Goal: Task Accomplishment & Management: Use online tool/utility

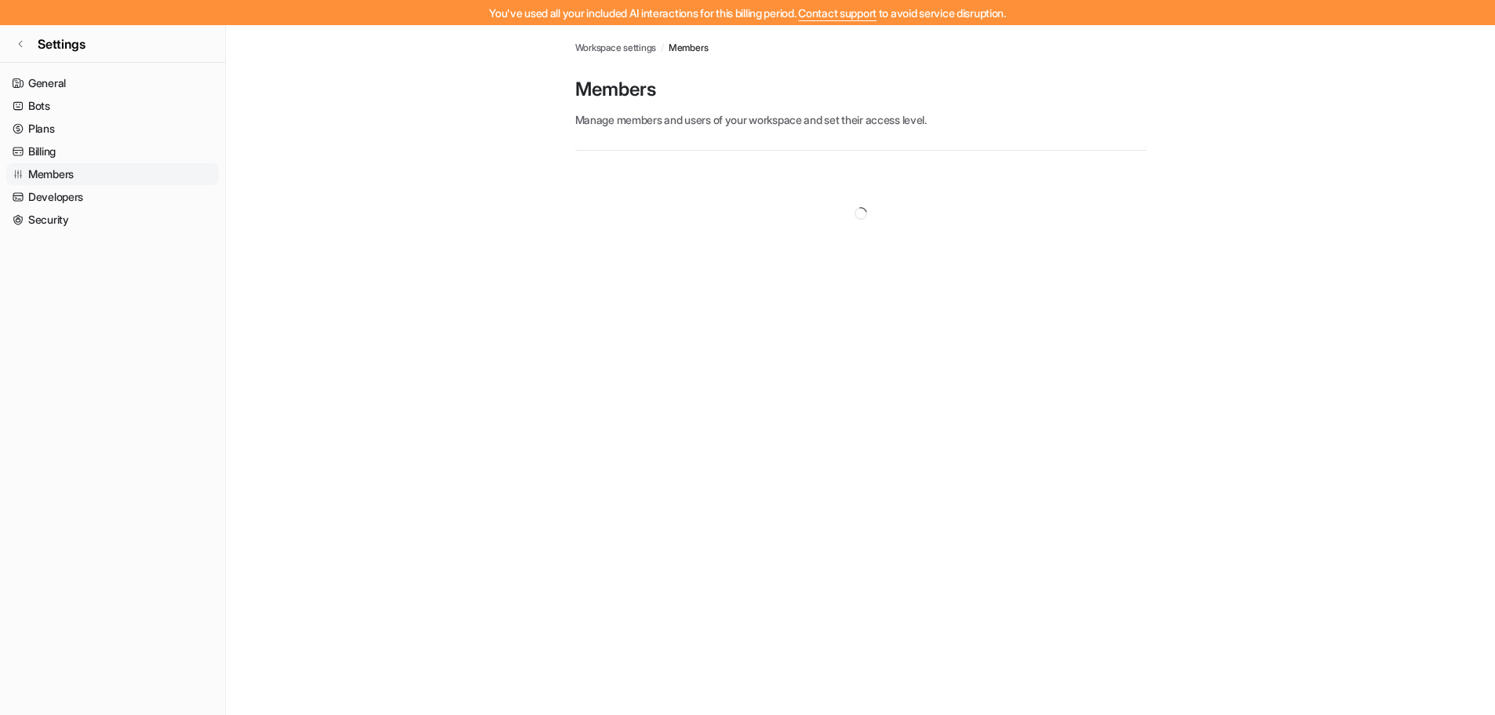
scroll to position [881, 0]
click at [44, 151] on link "Billing" at bounding box center [112, 151] width 213 height 22
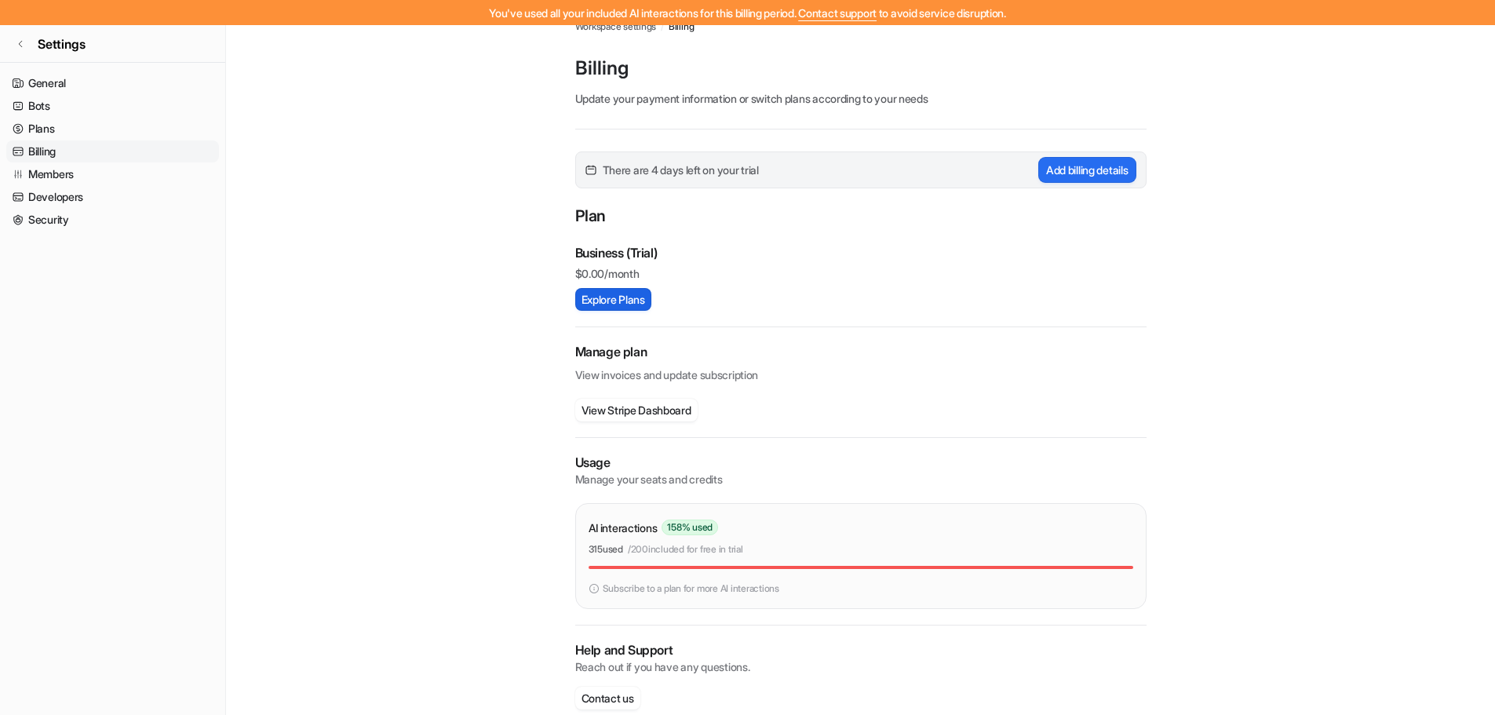
scroll to position [47, 0]
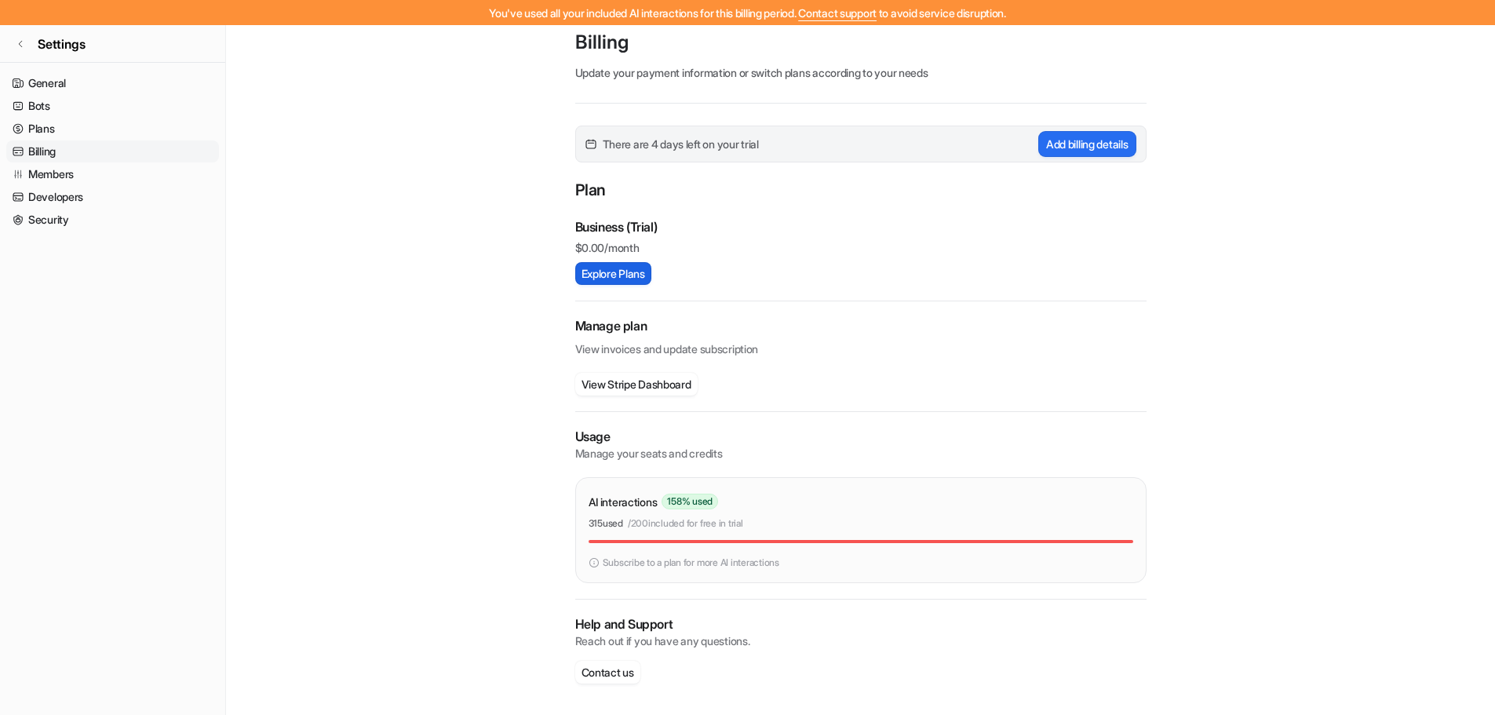
click at [608, 268] on button "Explore Plans" at bounding box center [613, 273] width 76 height 23
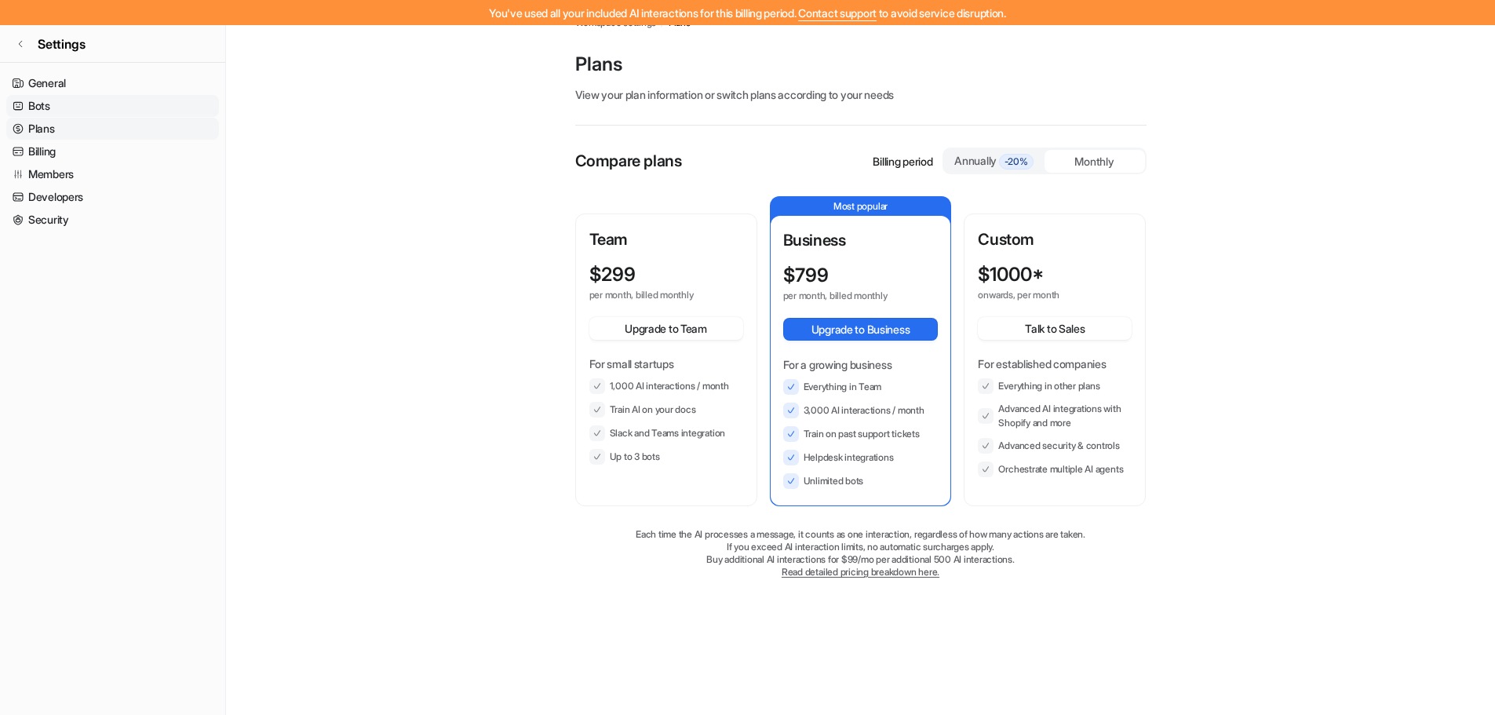
click at [77, 108] on link "Bots" at bounding box center [112, 106] width 213 height 22
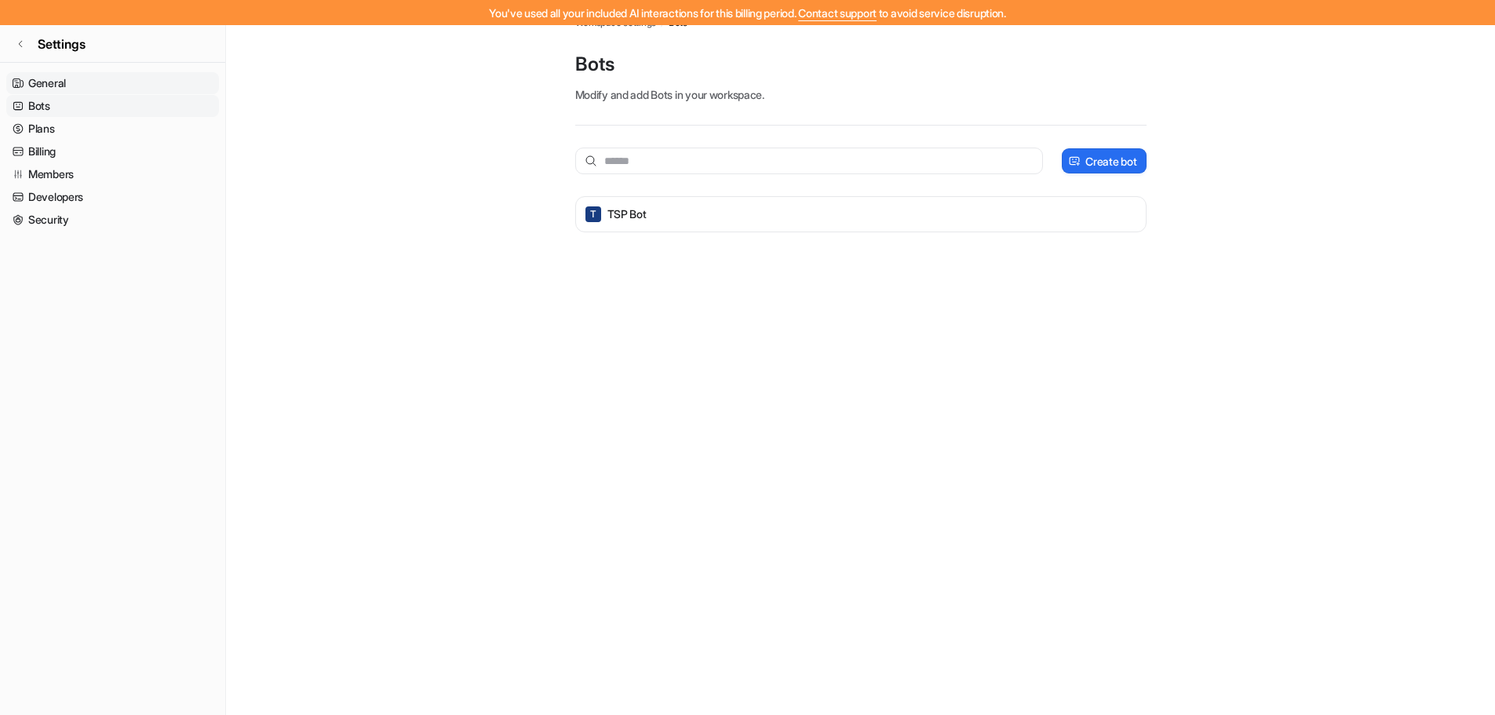
click at [100, 88] on link "General" at bounding box center [112, 83] width 213 height 22
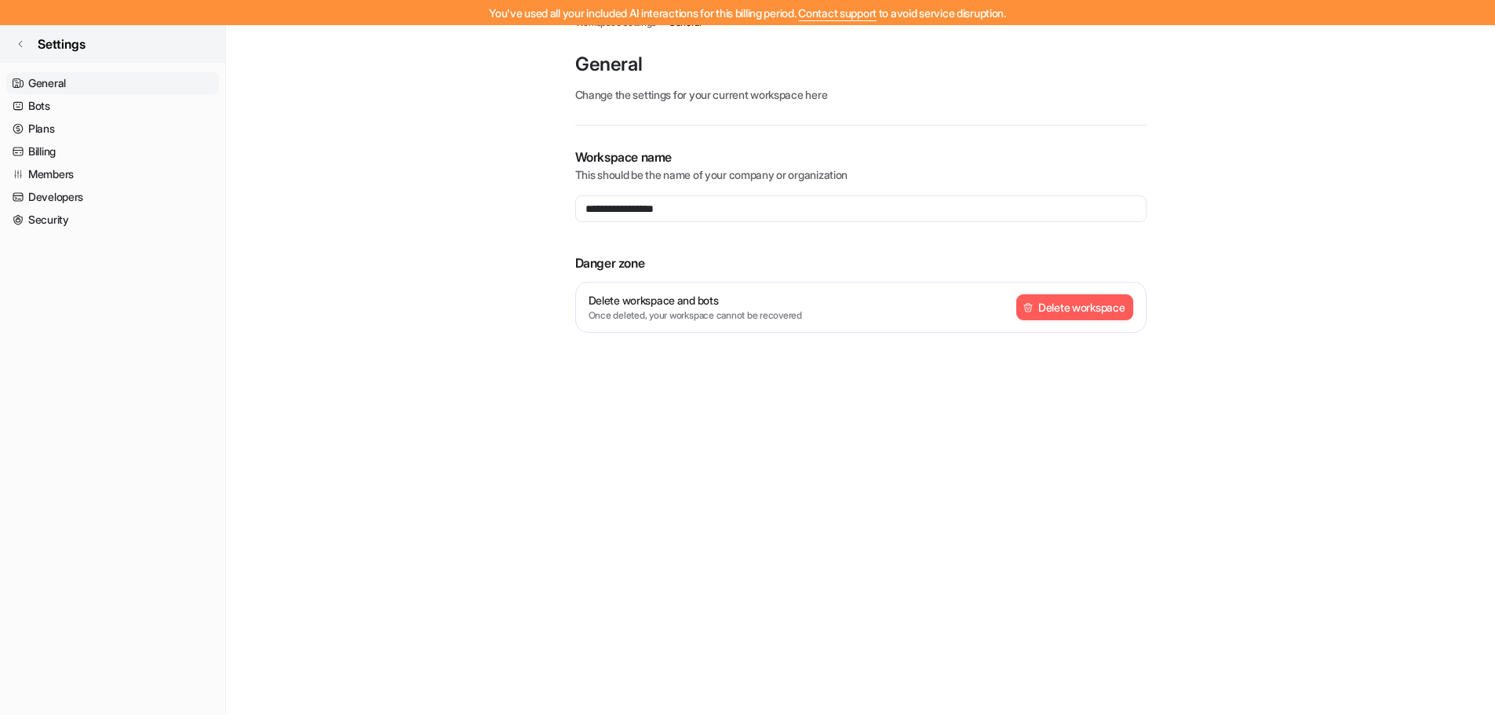
click at [20, 44] on icon at bounding box center [20, 43] width 9 height 9
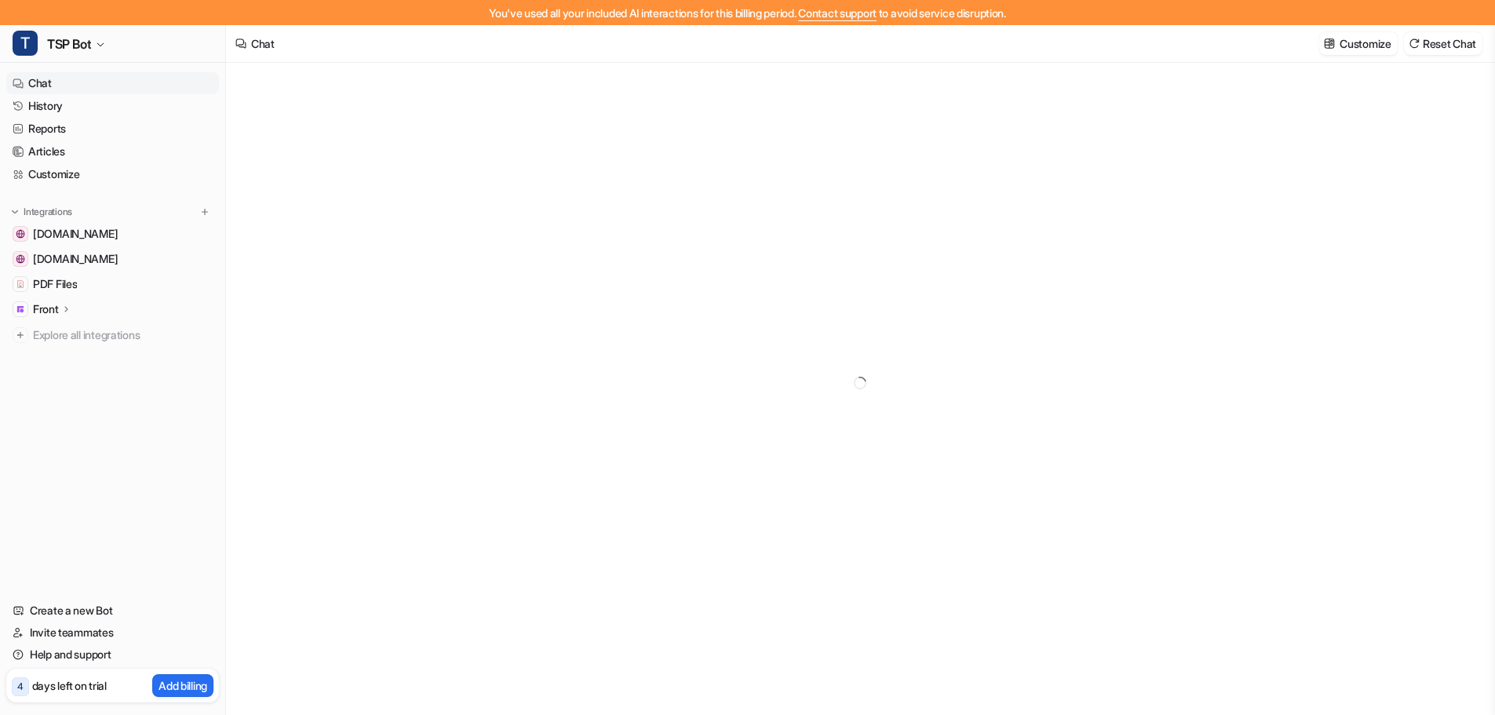
type textarea "**********"
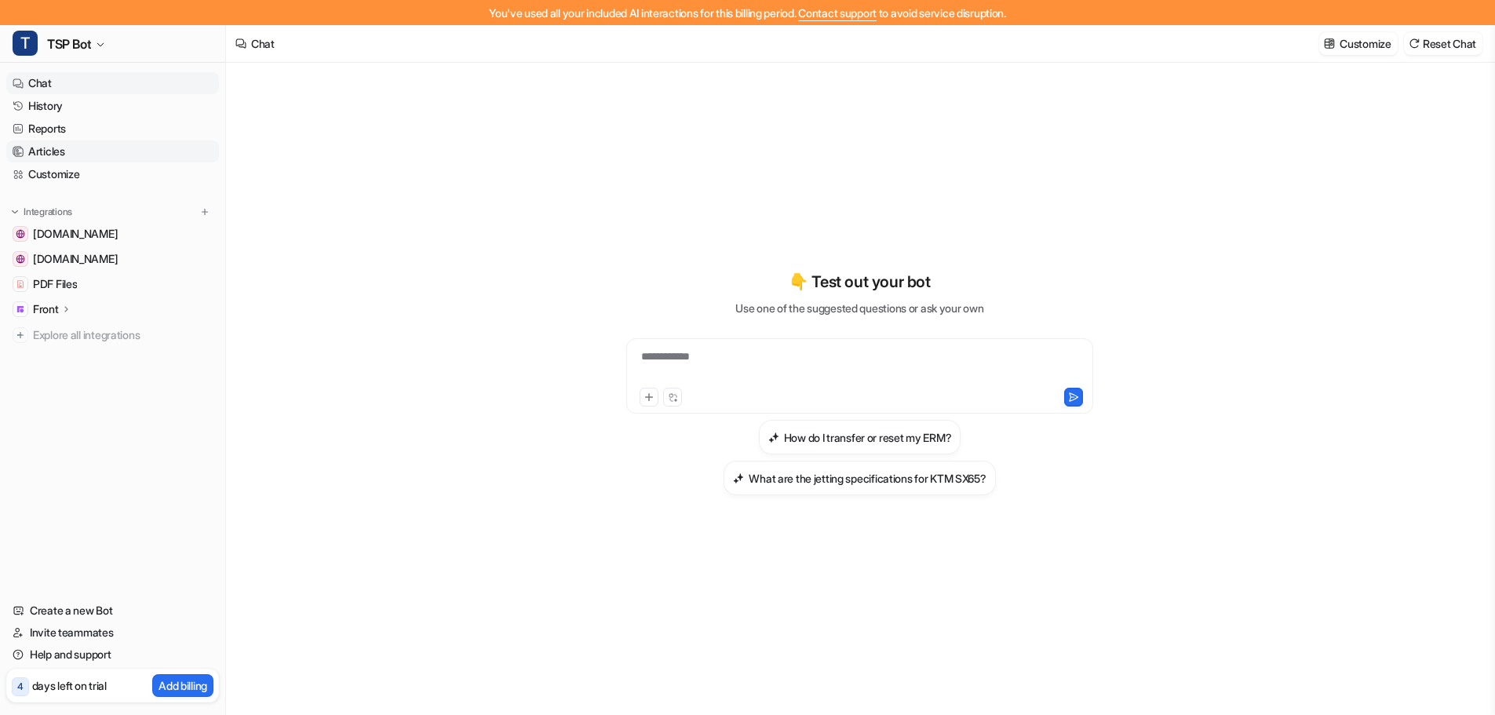
click at [60, 156] on link "Articles" at bounding box center [112, 151] width 213 height 22
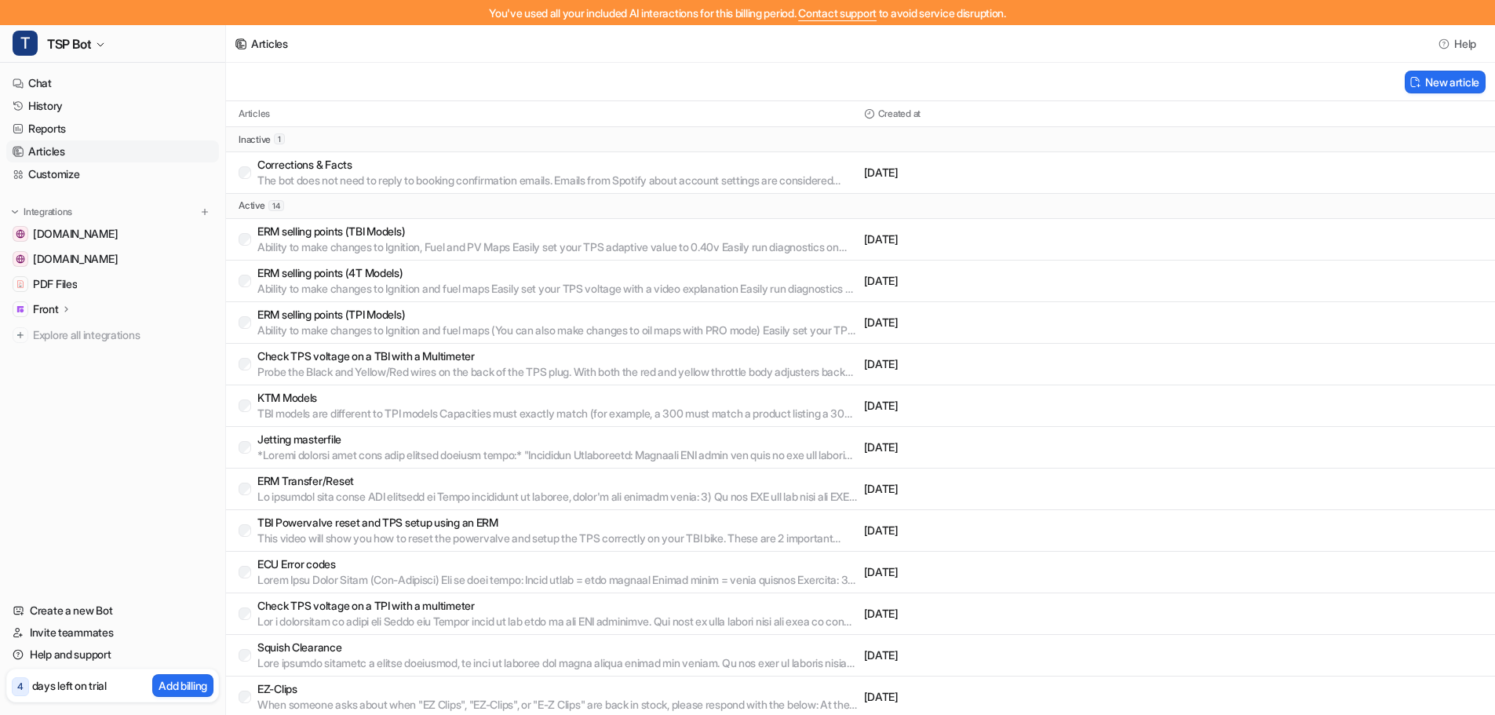
scroll to position [881, 0]
click at [76, 112] on link "History" at bounding box center [112, 106] width 213 height 22
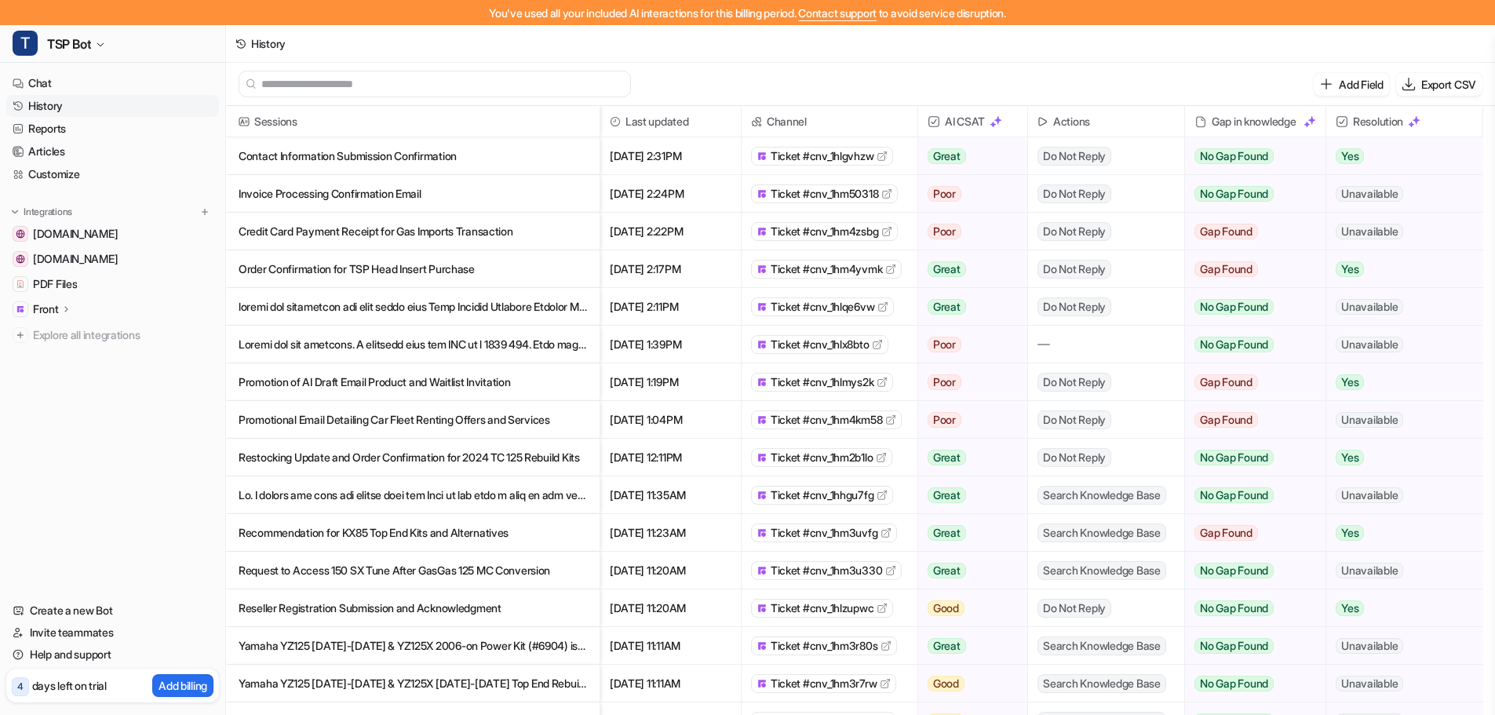
click at [1054, 116] on h2 "Actions" at bounding box center [1071, 121] width 37 height 31
click at [99, 154] on link "Articles" at bounding box center [112, 151] width 213 height 22
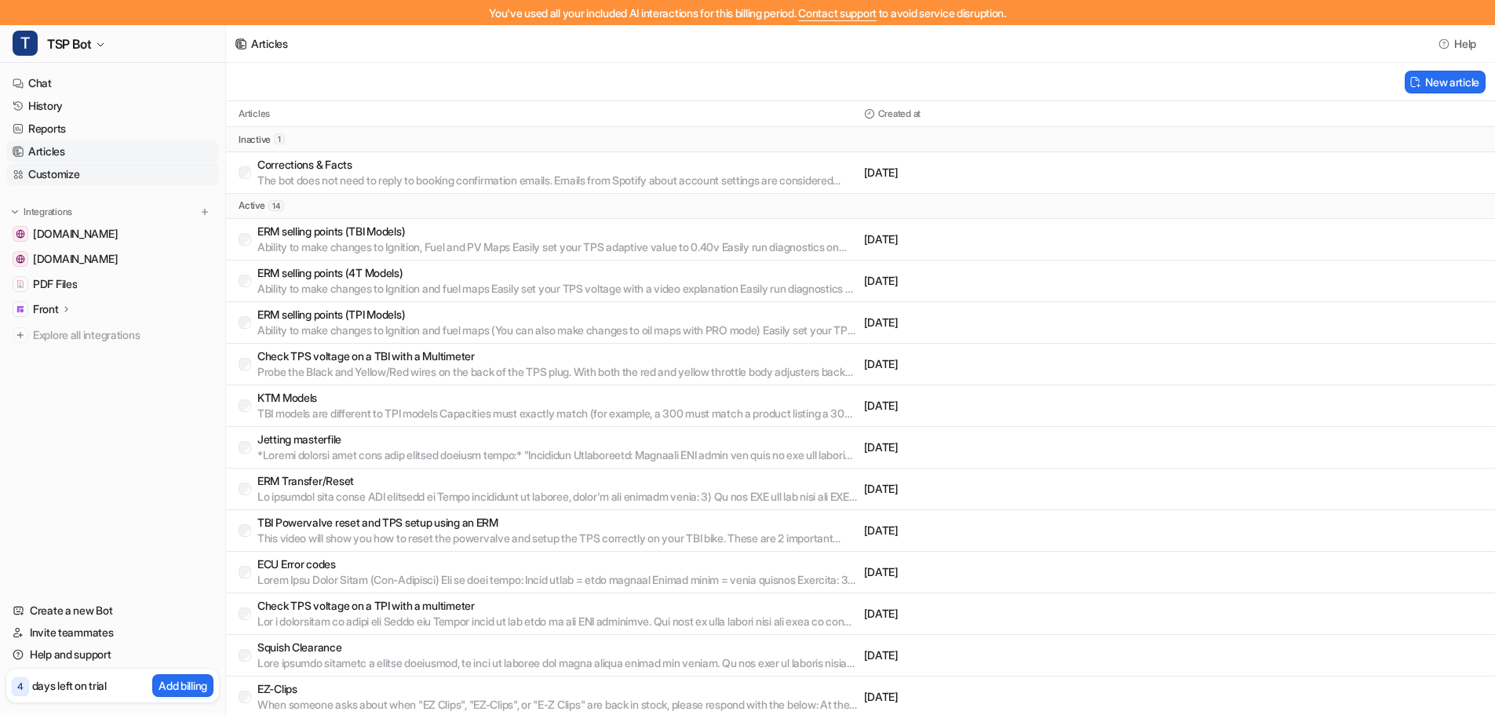
click at [78, 182] on link "Customize" at bounding box center [112, 174] width 213 height 22
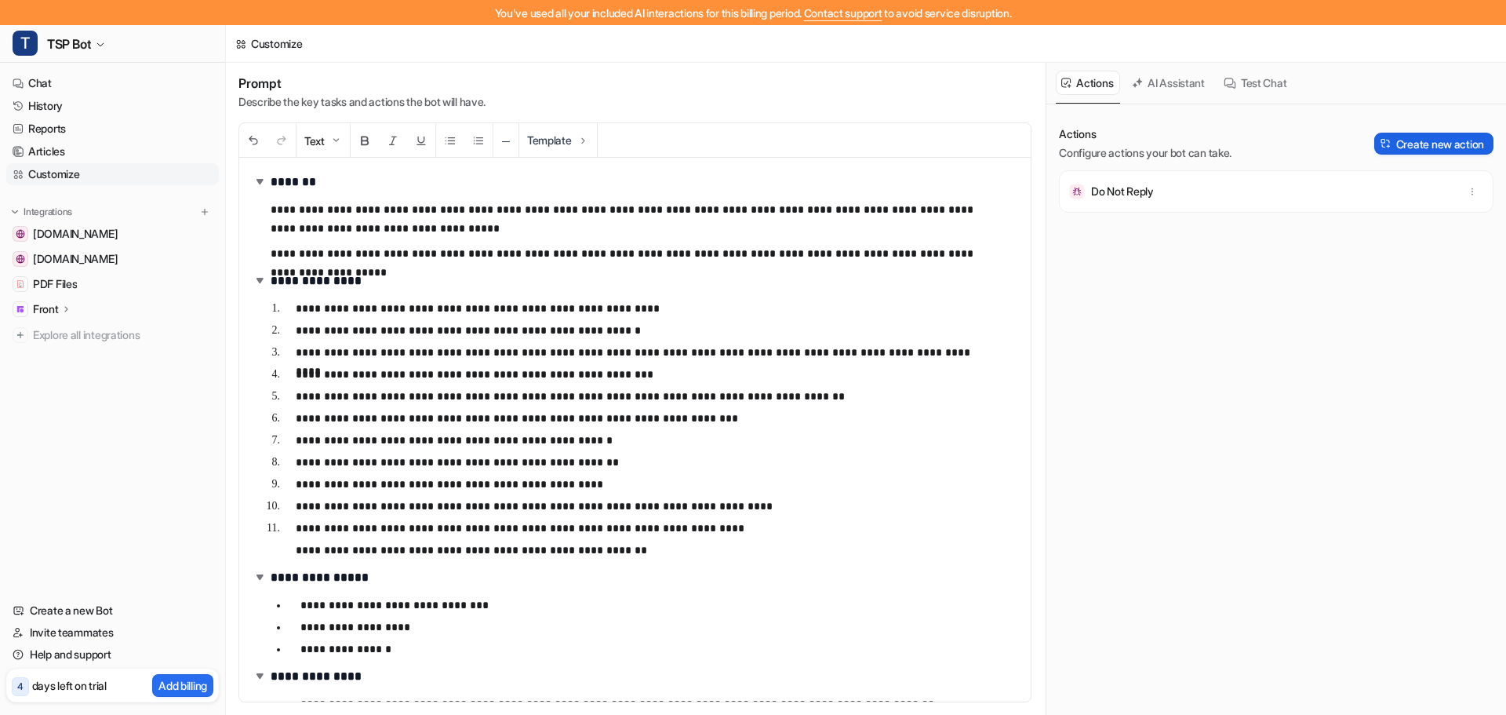
click at [1418, 142] on button "Create new action" at bounding box center [1433, 144] width 119 height 22
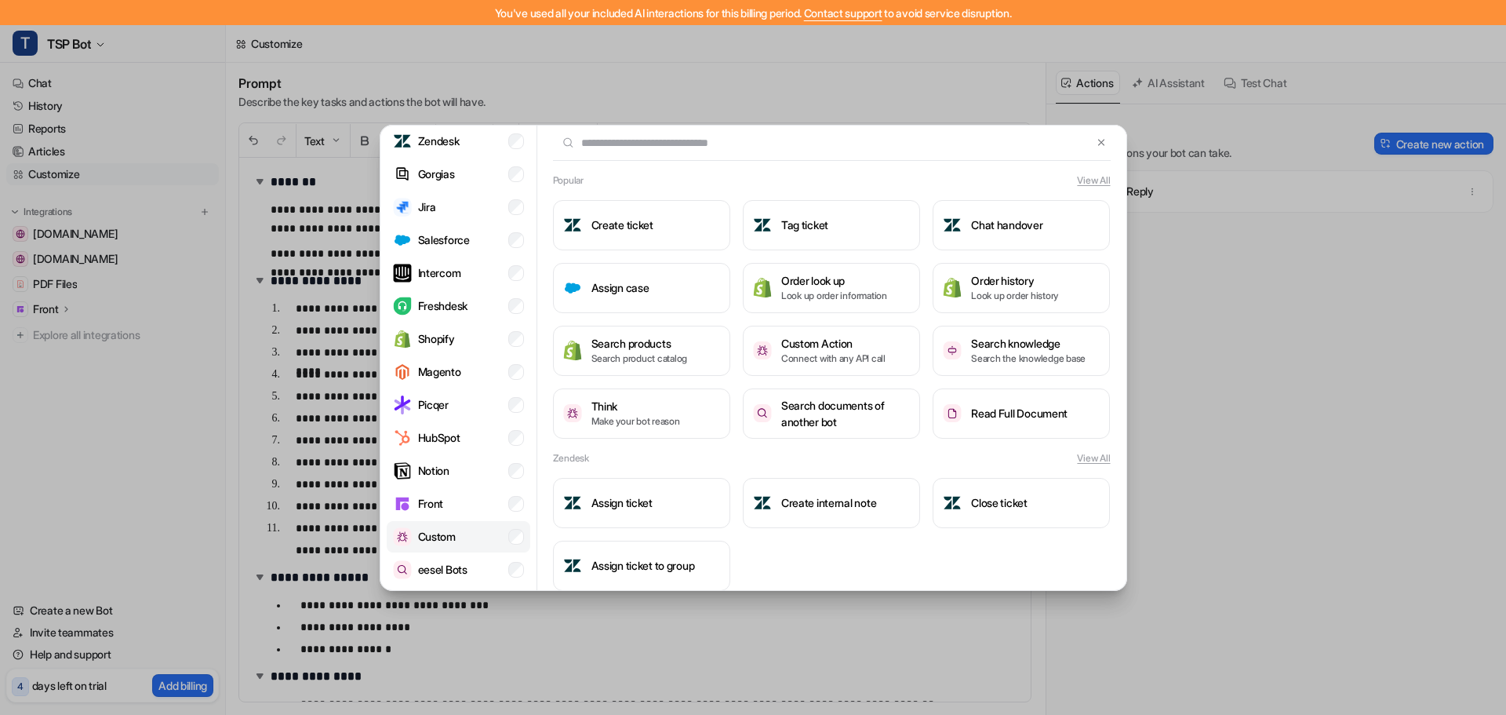
scroll to position [2, 0]
click at [445, 526] on p "Custom" at bounding box center [437, 534] width 38 height 16
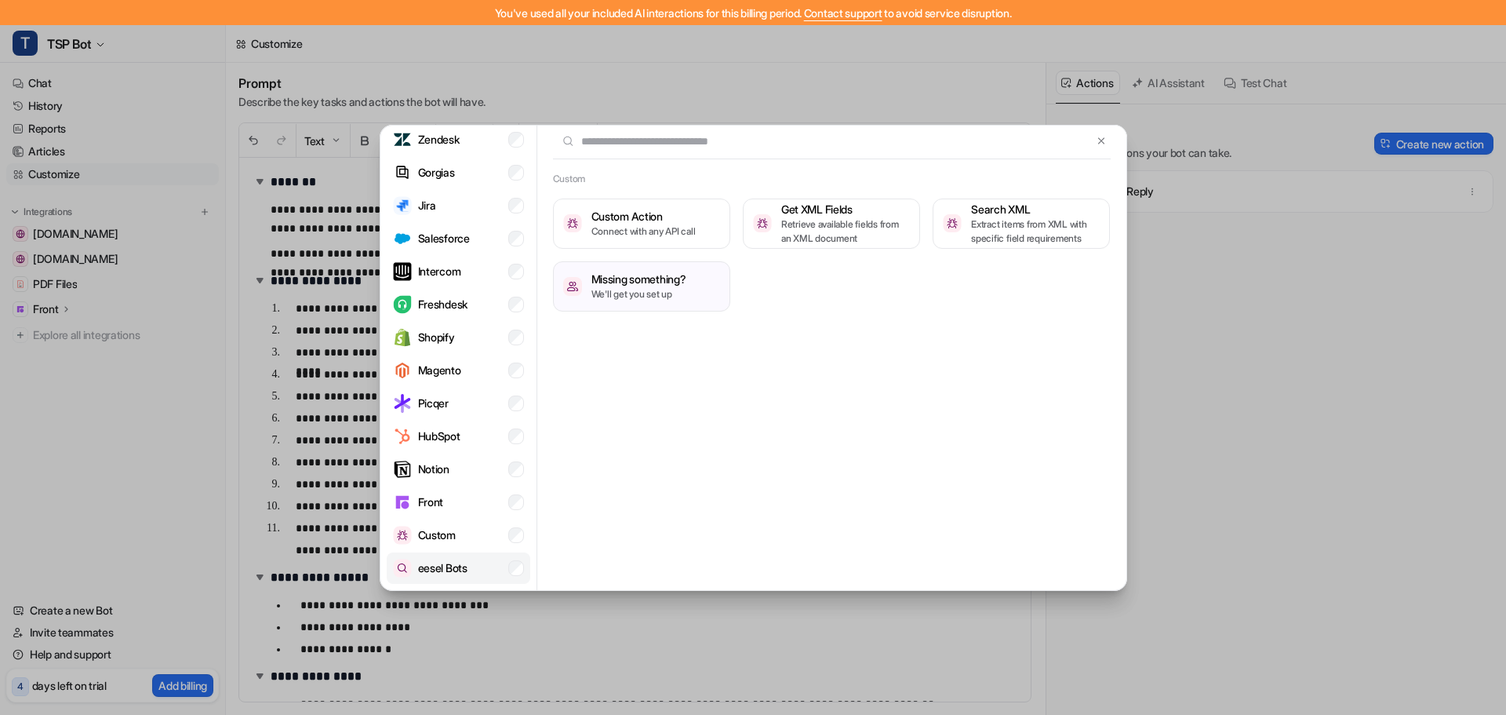
click at [441, 559] on div "eesel Bots" at bounding box center [430, 568] width 75 height 19
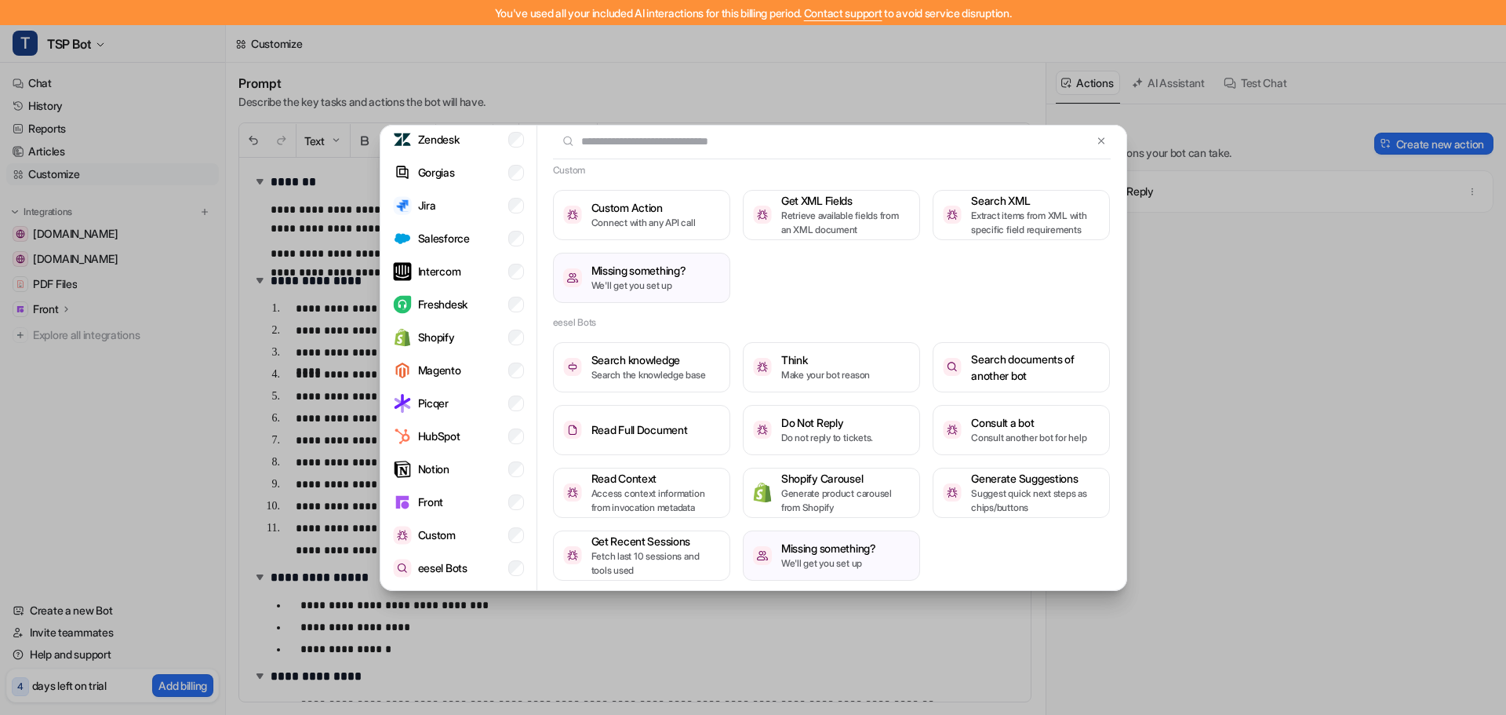
scroll to position [15, 0]
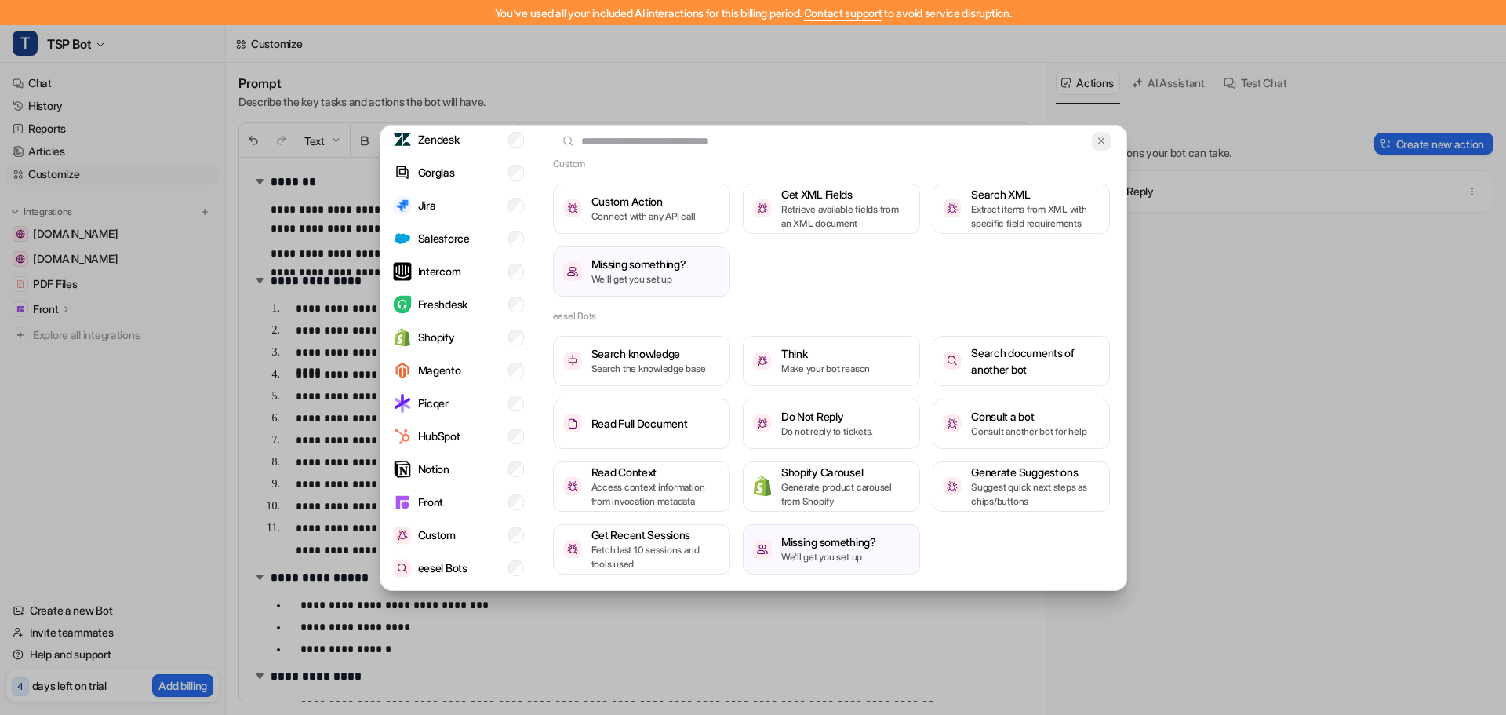
click at [1096, 146] on img at bounding box center [1101, 141] width 11 height 12
